Goal: Task Accomplishment & Management: Use online tool/utility

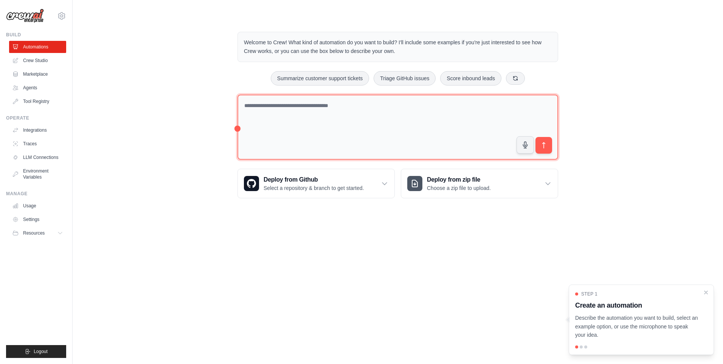
click at [338, 107] on textarea at bounding box center [397, 126] width 320 height 65
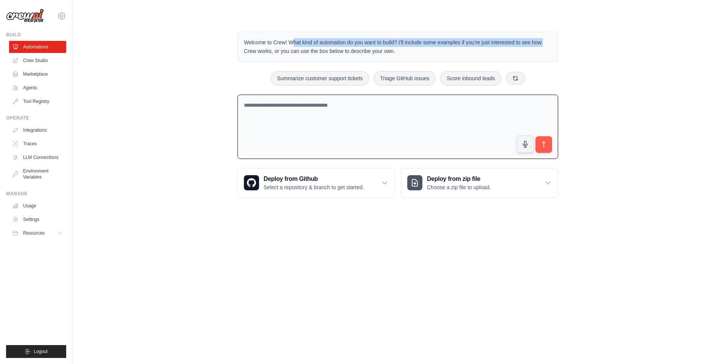
drag, startPoint x: 254, startPoint y: 46, endPoint x: 556, endPoint y: 37, distance: 302.1
click at [556, 37] on div "Welcome to Crew! What kind of automation do you want to build? I'll include som…" at bounding box center [397, 47] width 320 height 30
click at [401, 50] on p "Welcome to Crew! What kind of automation do you want to build? I'll include som…" at bounding box center [398, 46] width 308 height 17
click at [488, 191] on div "Deploy from zip file Choose a zip file to upload." at bounding box center [479, 182] width 156 height 29
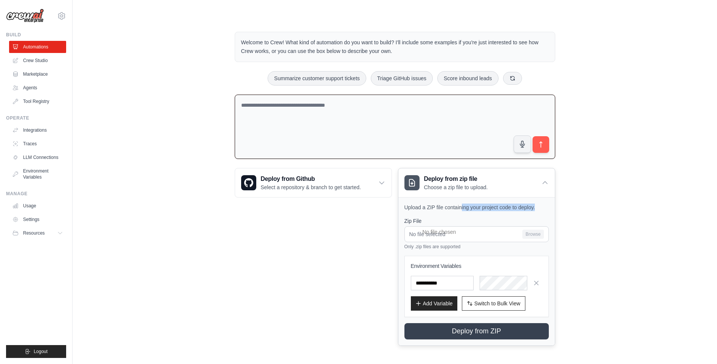
drag, startPoint x: 461, startPoint y: 210, endPoint x: 539, endPoint y: 209, distance: 78.2
click at [539, 209] on p "Upload a ZIP file containing your project code to deploy." at bounding box center [476, 207] width 144 height 8
drag, startPoint x: 539, startPoint y: 209, endPoint x: 582, endPoint y: 231, distance: 48.5
click at [582, 231] on div "Welcome to Crew! What kind of automation do you want to build? I'll include som…" at bounding box center [395, 189] width 620 height 338
click at [338, 221] on div "Deploy from Github Select a repository & branch to get started. Connect GitHub …" at bounding box center [313, 257] width 157 height 178
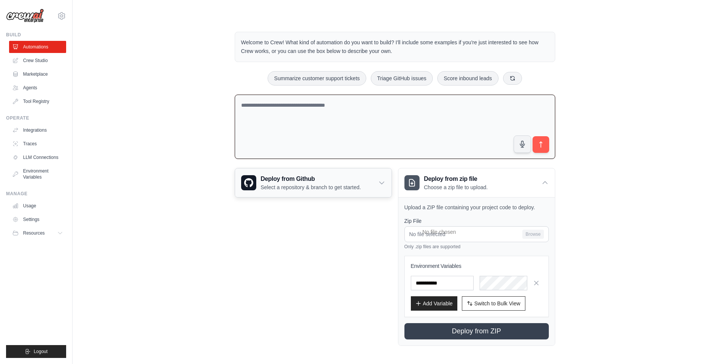
click at [304, 194] on div "Deploy from Github Select a repository & branch to get started." at bounding box center [313, 182] width 156 height 29
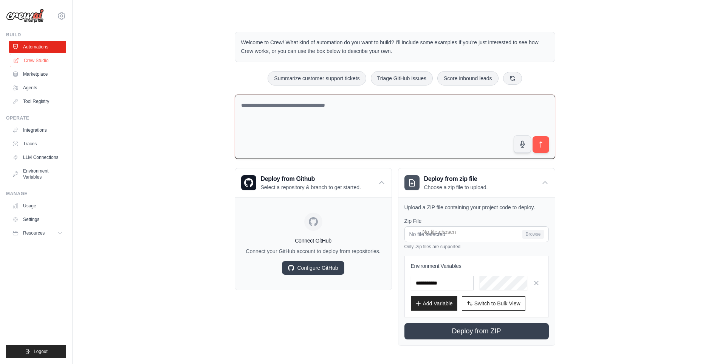
click at [23, 62] on link "Crew Studio" at bounding box center [38, 60] width 57 height 12
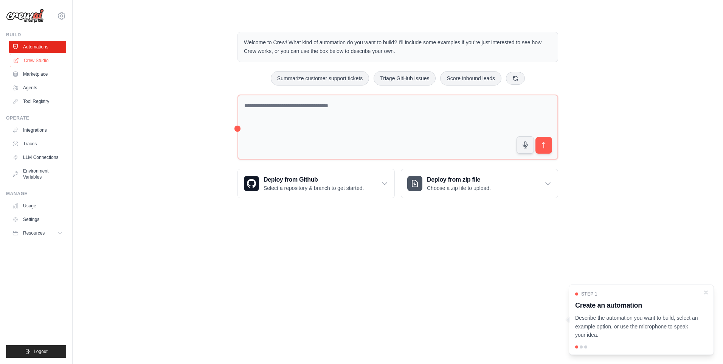
click at [29, 56] on link "Crew Studio" at bounding box center [38, 60] width 57 height 12
click at [33, 62] on link "Crew Studio" at bounding box center [38, 60] width 57 height 12
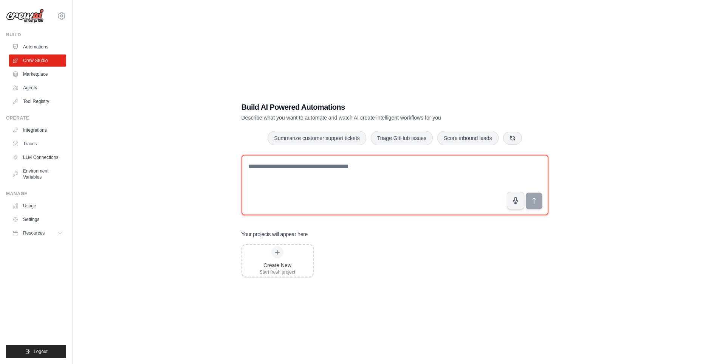
click at [357, 178] on textarea at bounding box center [394, 185] width 307 height 60
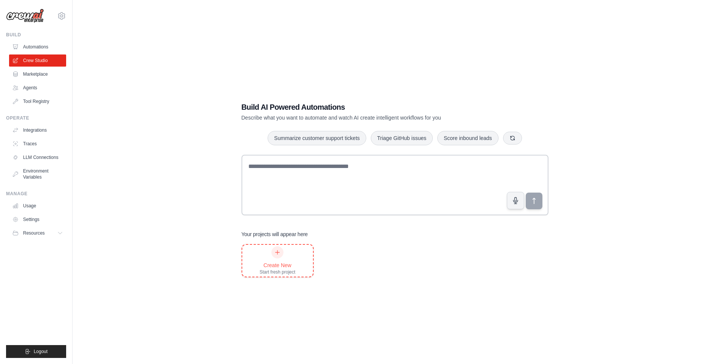
click at [266, 254] on div "Create New Start fresh project" at bounding box center [278, 260] width 36 height 29
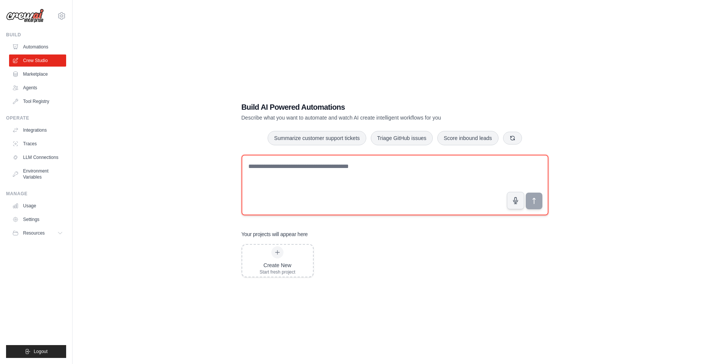
click at [279, 163] on textarea at bounding box center [394, 185] width 307 height 60
paste textarea "**********"
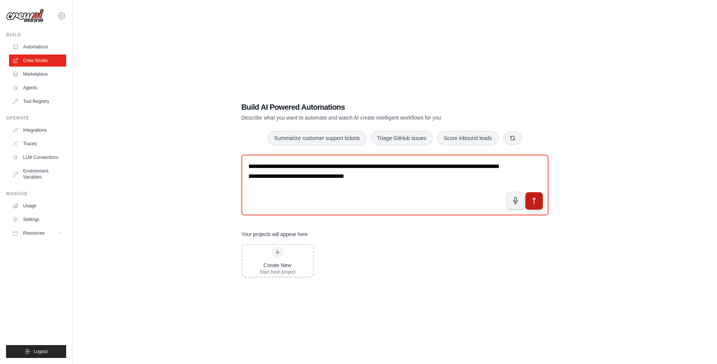
type textarea "**********"
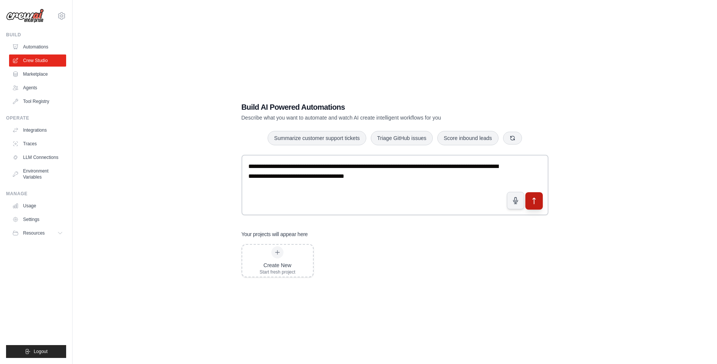
click at [538, 197] on icon "submit" at bounding box center [534, 201] width 8 height 8
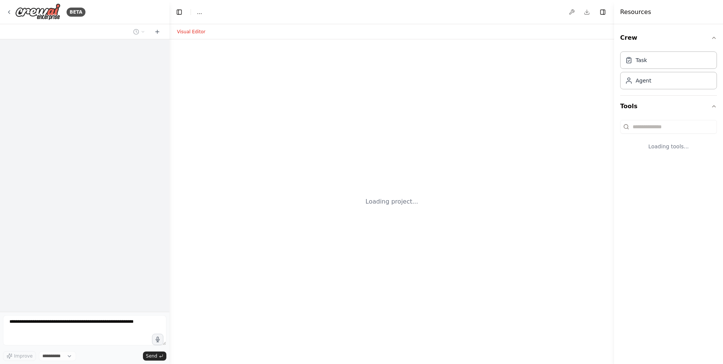
select select "****"
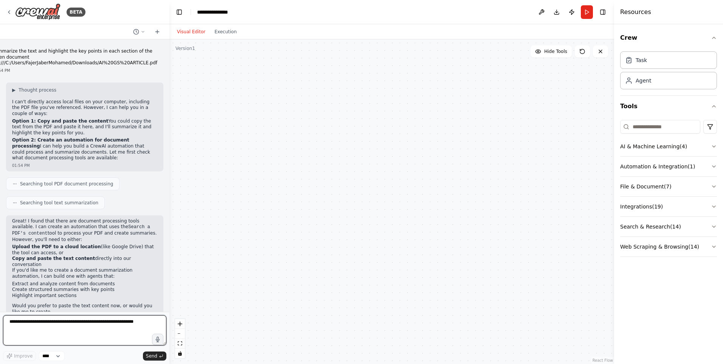
scroll to position [7, 0]
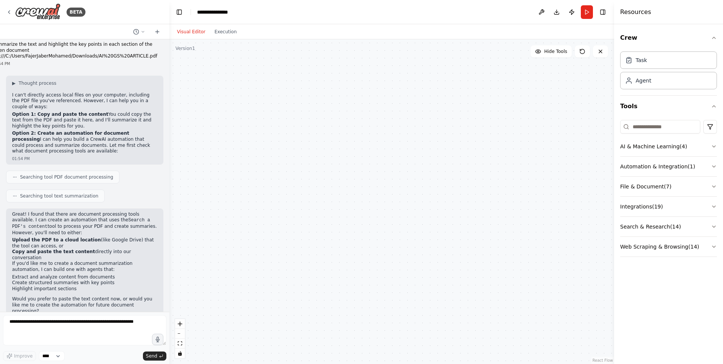
drag, startPoint x: 36, startPoint y: 133, endPoint x: 128, endPoint y: 148, distance: 93.4
click at [128, 148] on p "Option 2: Create an automation for document processing I can help you build a C…" at bounding box center [84, 141] width 145 height 23
drag, startPoint x: 39, startPoint y: 212, endPoint x: 72, endPoint y: 229, distance: 37.7
click at [72, 229] on p "Great! I found that there are document processing tools available. I can create…" at bounding box center [84, 223] width 145 height 24
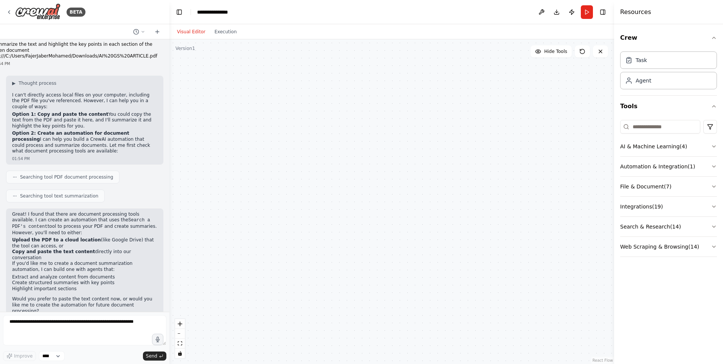
click at [72, 229] on p "Great! I found that there are document processing tools available. I can create…" at bounding box center [84, 223] width 145 height 24
drag, startPoint x: 42, startPoint y: 271, endPoint x: 49, endPoint y: 270, distance: 6.9
click at [49, 280] on li "Create structured summaries with key points" at bounding box center [84, 283] width 145 height 6
click at [86, 330] on textarea at bounding box center [84, 330] width 163 height 30
type textarea "*********"
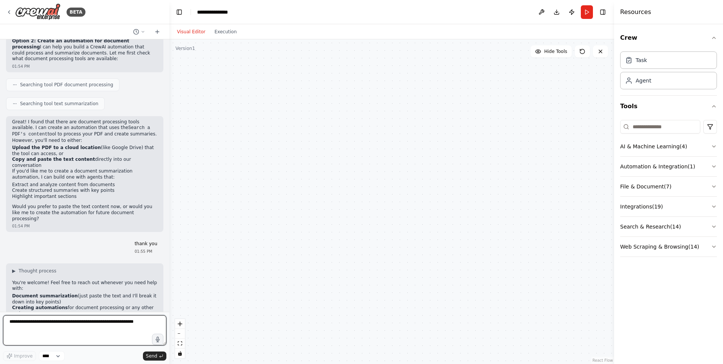
scroll to position [107, 0]
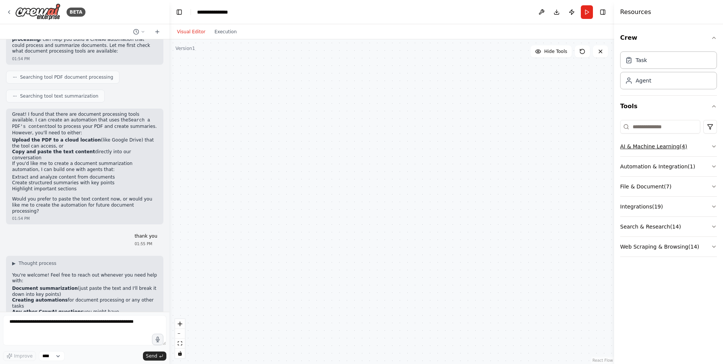
click at [711, 144] on icon "button" at bounding box center [713, 146] width 6 height 6
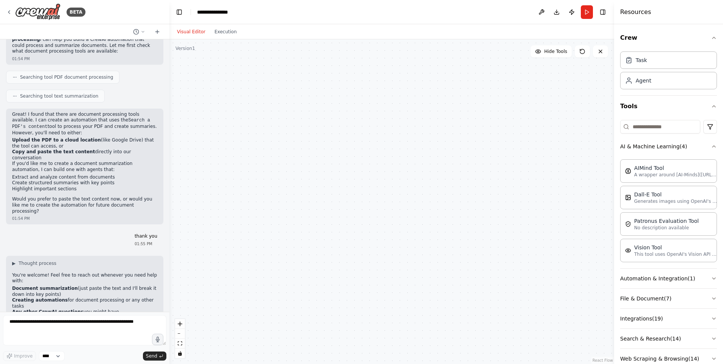
click at [713, 143] on div "Crew Task Agent Tools AI & Machine Learning ( 4 ) AIMind Tool A wrapper around …" at bounding box center [668, 193] width 109 height 339
click at [710, 149] on icon "button" at bounding box center [713, 146] width 6 height 6
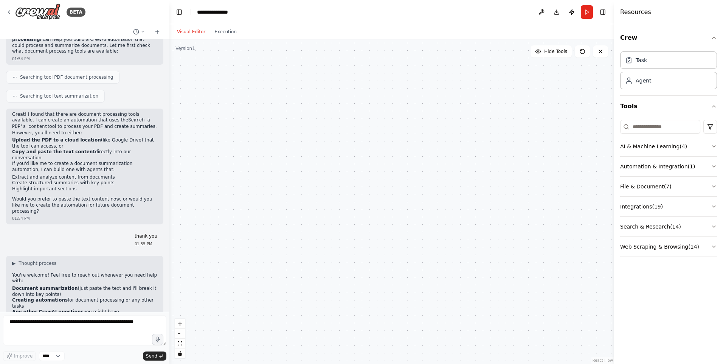
click at [708, 187] on button "File & Document ( 7 )" at bounding box center [668, 186] width 97 height 20
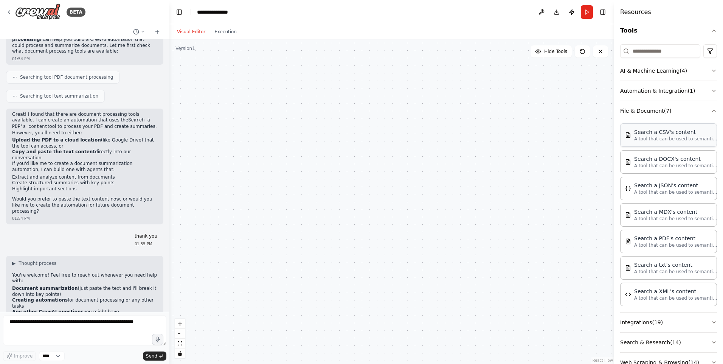
scroll to position [96, 0]
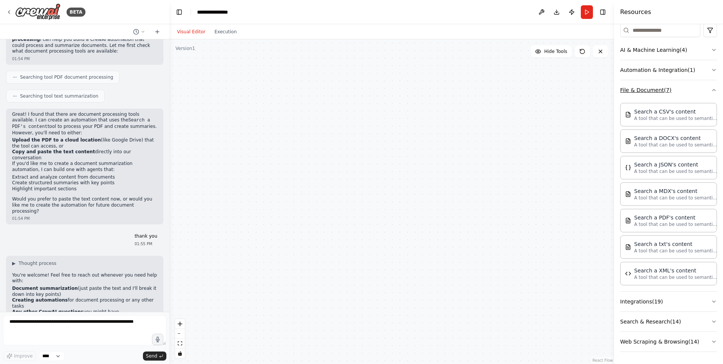
click at [708, 94] on button "File & Document ( 7 )" at bounding box center [668, 90] width 97 height 20
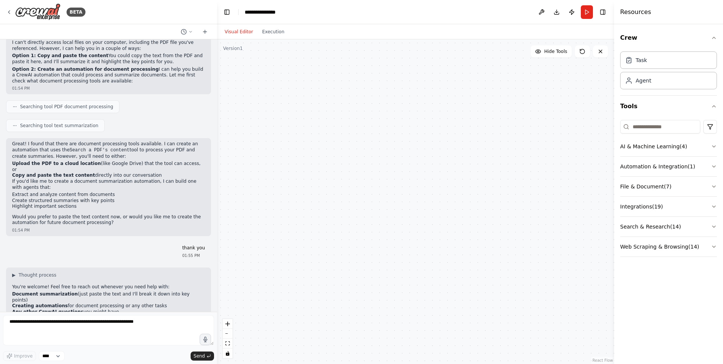
scroll to position [54, 0]
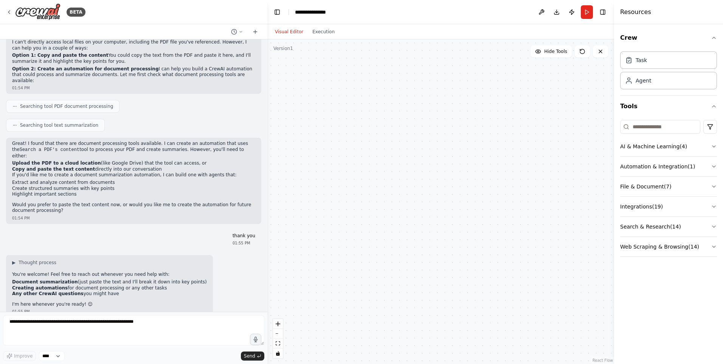
drag, startPoint x: 168, startPoint y: 54, endPoint x: 267, endPoint y: 131, distance: 125.3
click at [267, 131] on div "BETA summarize the text and highlight the key points in each section of the giv…" at bounding box center [361, 182] width 723 height 364
click at [257, 33] on button at bounding box center [255, 31] width 12 height 9
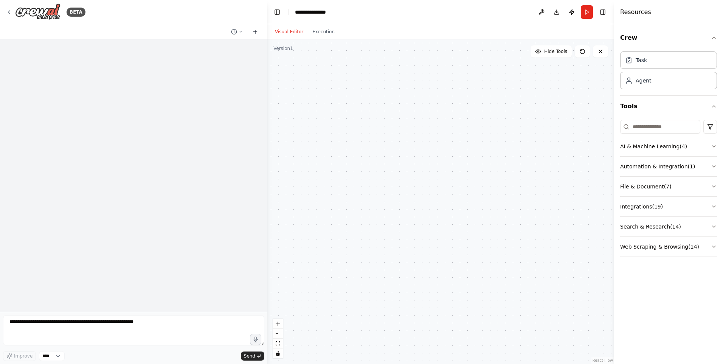
scroll to position [0, 0]
click at [649, 86] on div "Agent" at bounding box center [668, 79] width 97 height 17
